Goal: Information Seeking & Learning: Learn about a topic

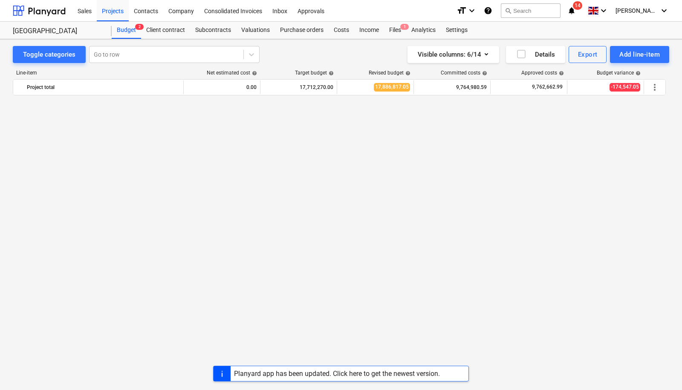
scroll to position [1355, 0]
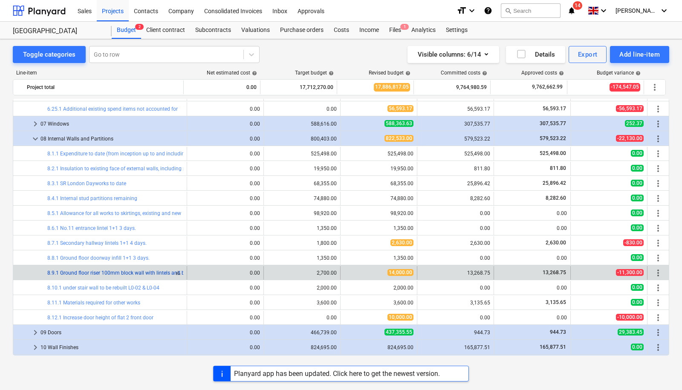
click at [155, 270] on link "8.9.1 Ground floor riser 100mm block wall with lintels and brick infill 1+1 6 d…" at bounding box center [139, 273] width 184 height 6
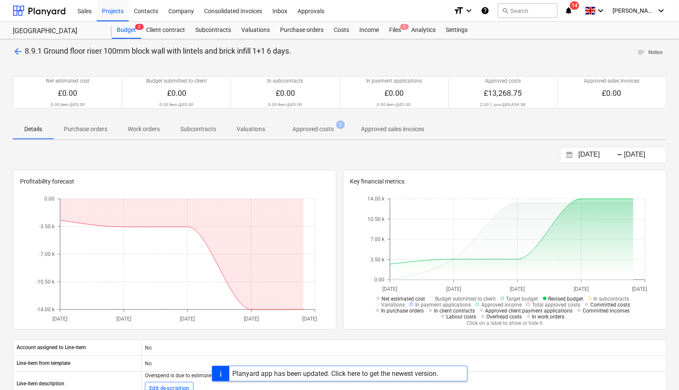
click at [303, 128] on p "Approved costs" at bounding box center [312, 129] width 41 height 9
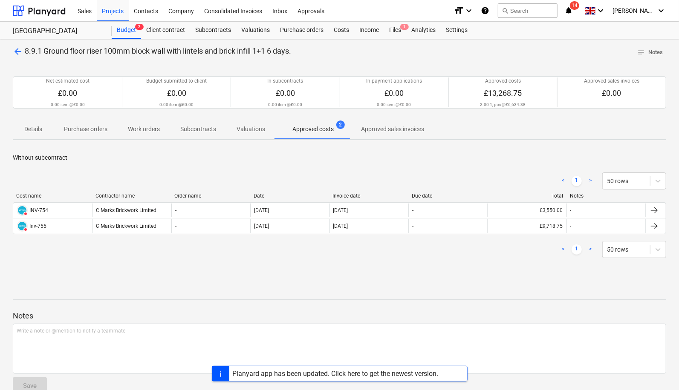
click at [19, 51] on span "arrow_back" at bounding box center [18, 51] width 10 height 10
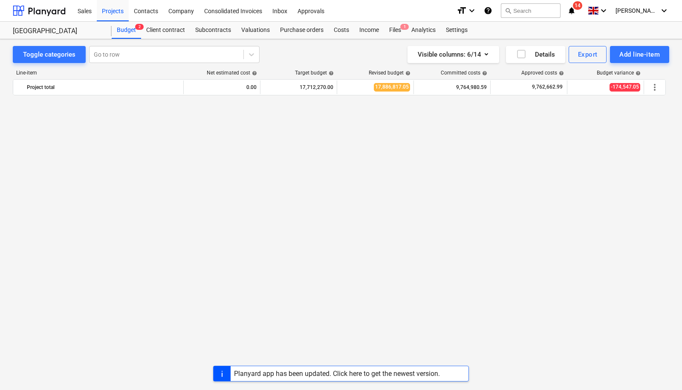
scroll to position [1355, 0]
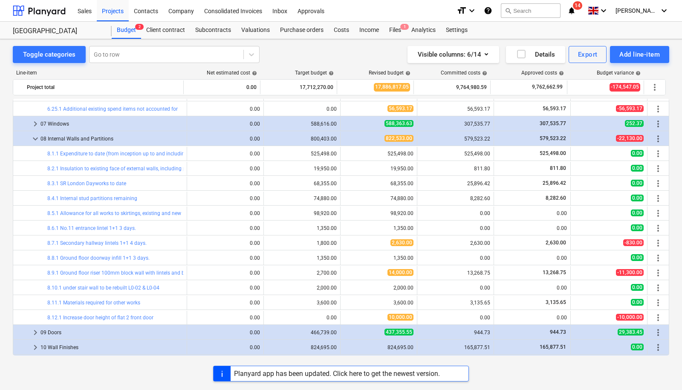
drag, startPoint x: 669, startPoint y: 228, endPoint x: 668, endPoint y: 208, distance: 20.5
click at [668, 208] on div "Toggle categories Go to row Visible columns : 6/14 Details Export Add line-item…" at bounding box center [341, 206] width 682 height 334
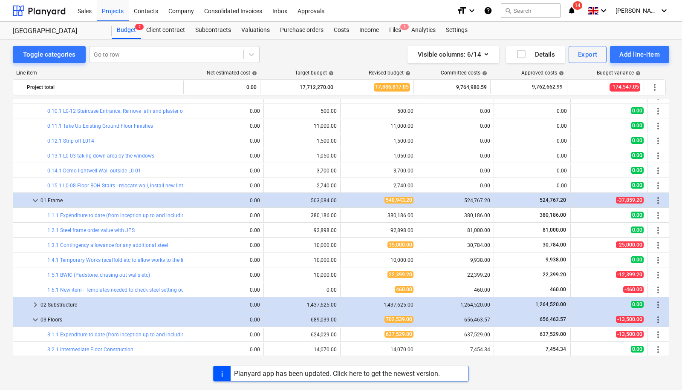
scroll to position [177, 0]
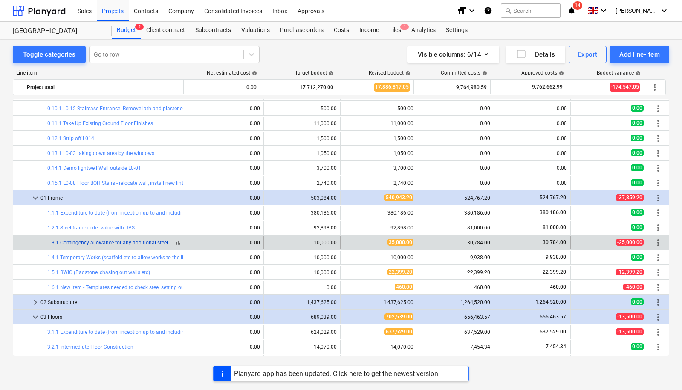
click at [151, 241] on link "1.3.1 Contingency allowance for any additional steel" at bounding box center [107, 243] width 121 height 6
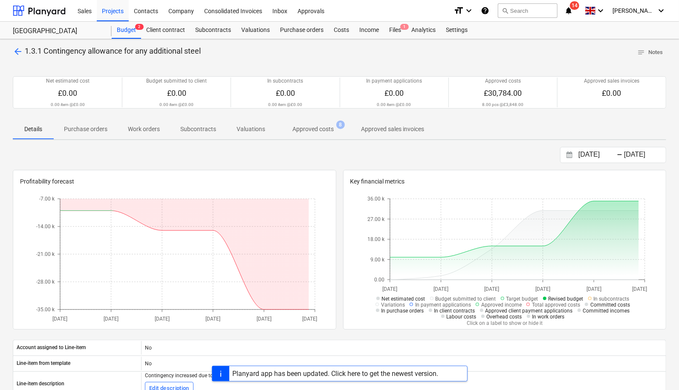
click at [325, 137] on button "Approved costs 8" at bounding box center [312, 129] width 75 height 20
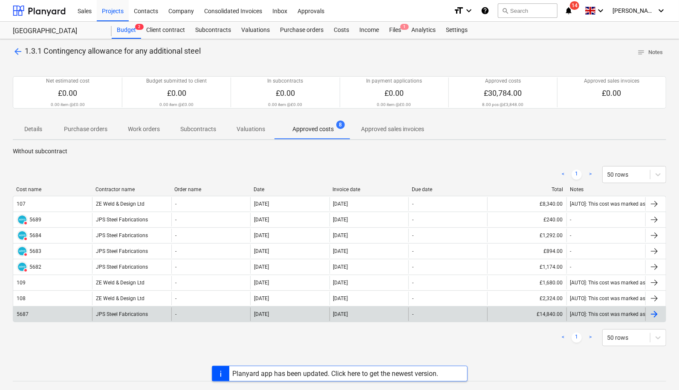
click at [128, 315] on div "JPS Steel Fabrications" at bounding box center [131, 315] width 79 height 14
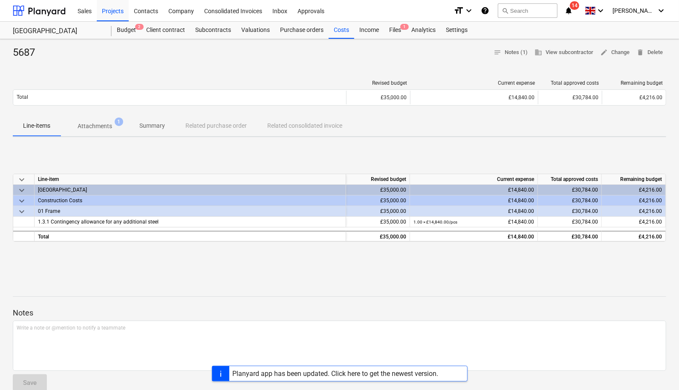
click at [103, 124] on p "Attachments" at bounding box center [95, 126] width 35 height 9
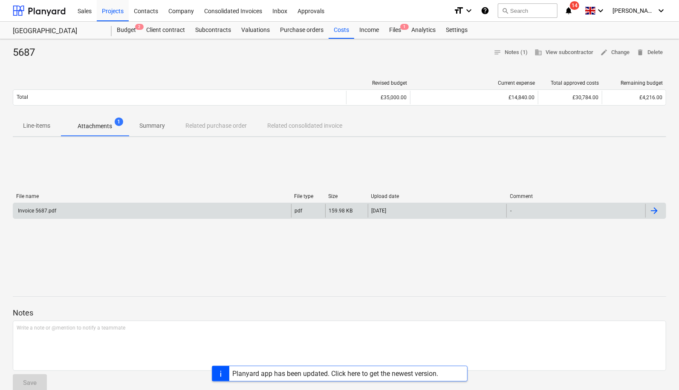
click at [85, 215] on div "Invoice 5687.pdf" at bounding box center [152, 211] width 278 height 14
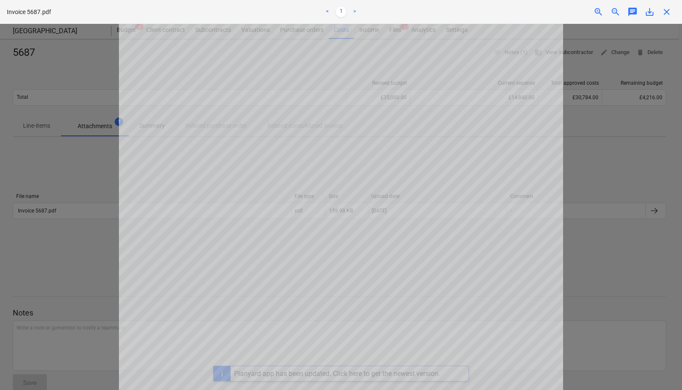
click at [665, 12] on div "Project fetching failed" at bounding box center [562, 9] width 230 height 18
click at [667, 11] on div "Project fetching failed" at bounding box center [562, 9] width 230 height 18
click at [662, 12] on div "Project fetching failed" at bounding box center [562, 9] width 230 height 18
click at [637, 235] on div at bounding box center [341, 207] width 682 height 366
click at [670, 9] on div "Project fetching failed" at bounding box center [562, 9] width 230 height 18
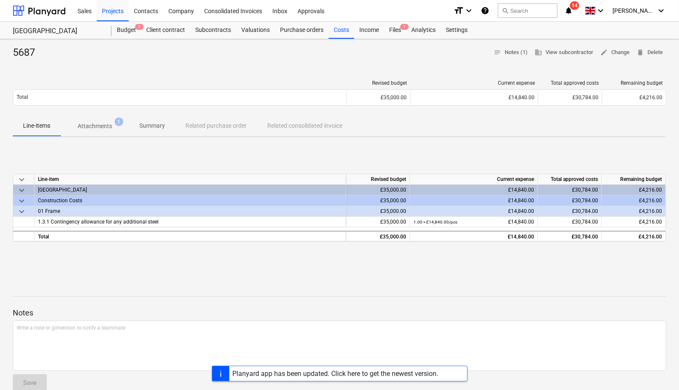
click at [293, 155] on div "keyboard_arrow_down Line-item Revised budget Current expense Total approved cos…" at bounding box center [339, 208] width 653 height 128
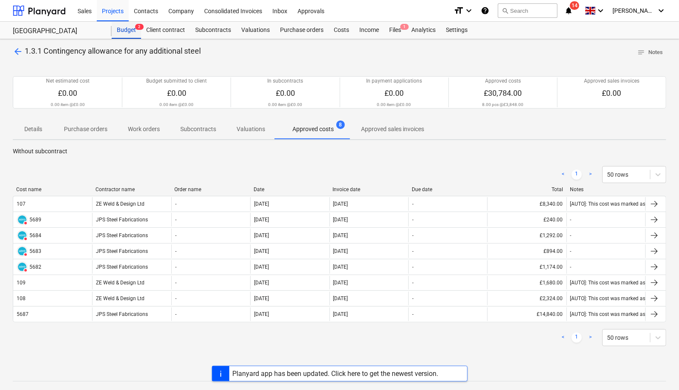
click at [126, 29] on div "Budget 2" at bounding box center [126, 30] width 29 height 17
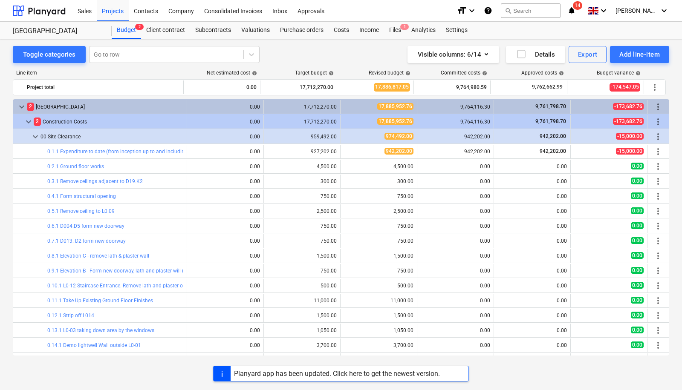
drag, startPoint x: 669, startPoint y: 106, endPoint x: 669, endPoint y: 111, distance: 5.1
click at [669, 111] on div "Toggle categories Go to row Visible columns : 6/14 Details Export Add line-item…" at bounding box center [341, 206] width 682 height 334
